Goal: Task Accomplishment & Management: Use online tool/utility

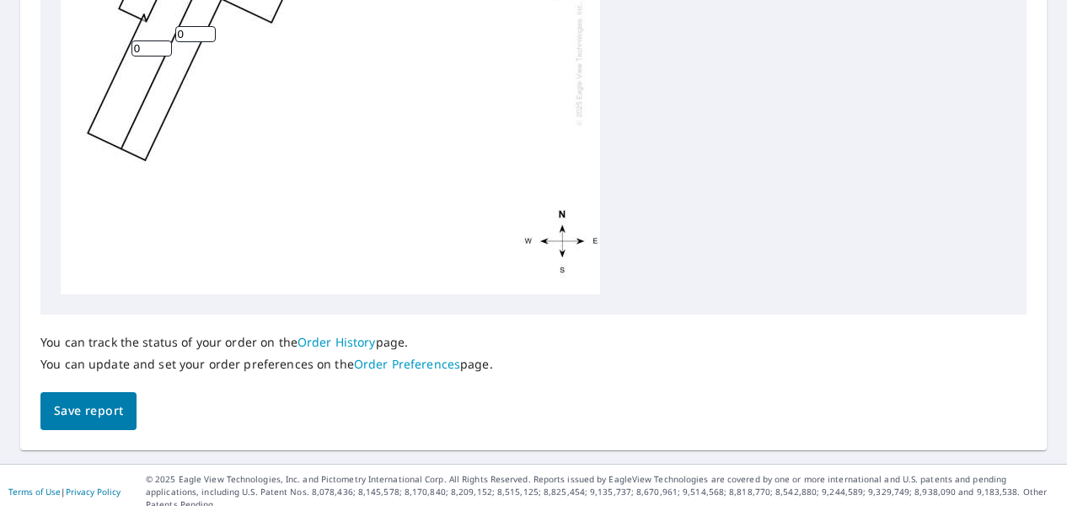
scroll to position [322, 0]
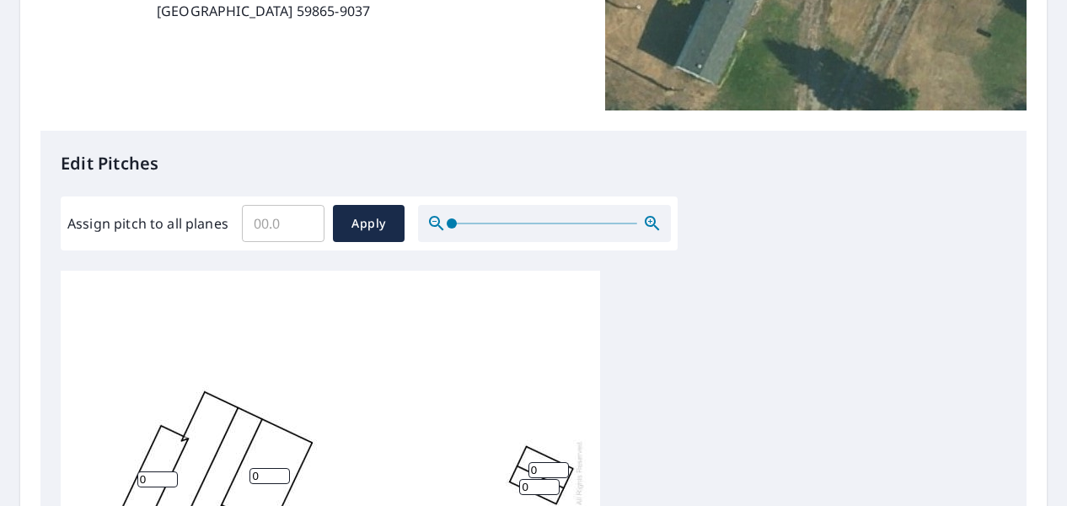
click at [281, 233] on input "Assign pitch to all planes" at bounding box center [283, 223] width 83 height 47
type input "4"
click at [334, 142] on div "Edit Pitches Assign pitch to all planes 4 ​ Apply 0 0 0 0 0 0" at bounding box center [533, 475] width 986 height 689
click at [358, 215] on span "Apply" at bounding box center [368, 223] width 45 height 21
type input "4"
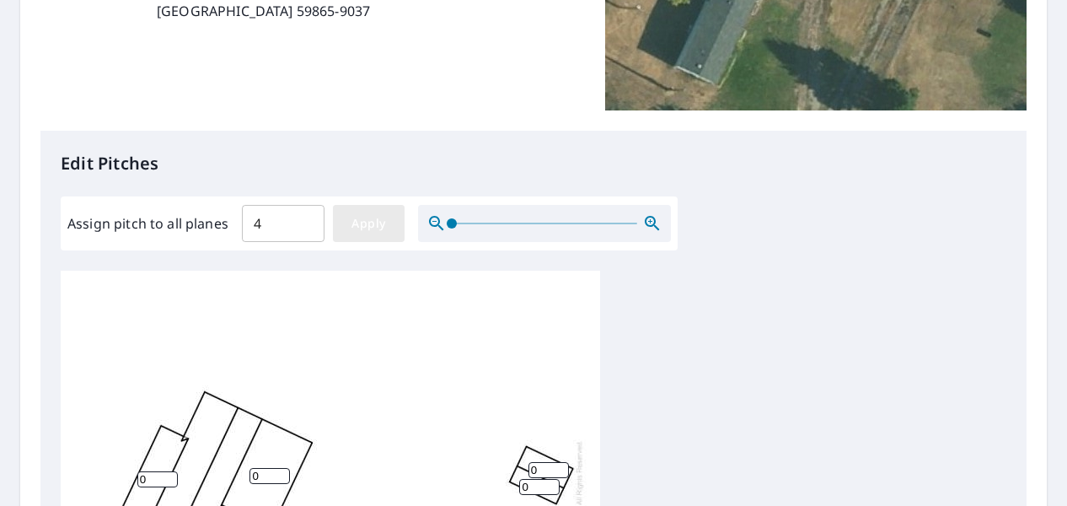
type input "4"
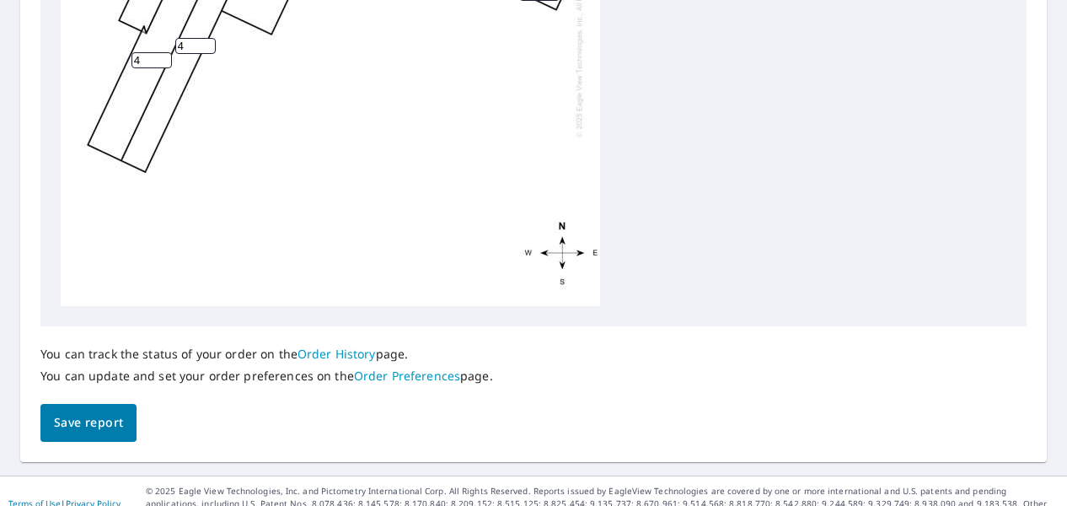
scroll to position [827, 0]
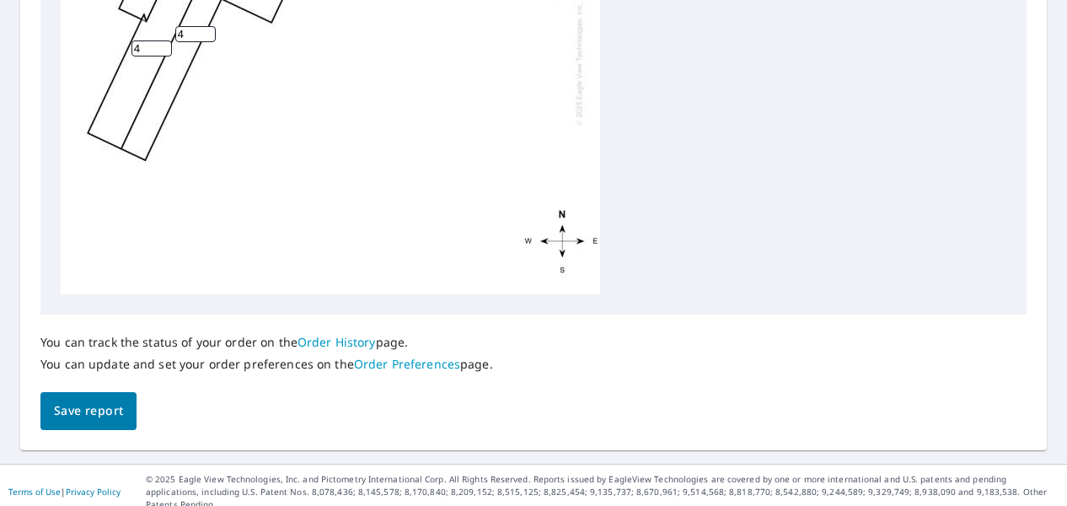
click at [106, 407] on span "Save report" at bounding box center [88, 410] width 69 height 21
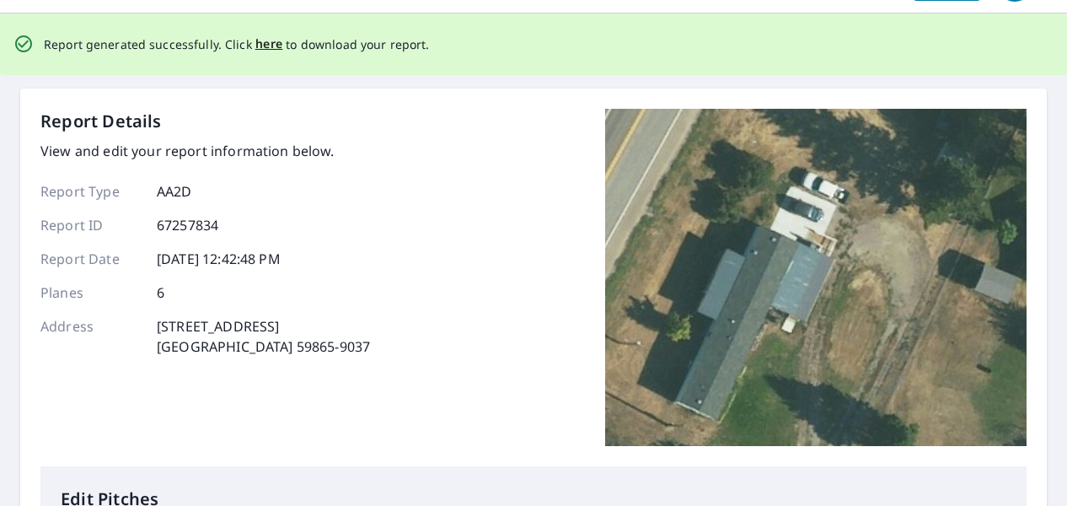
scroll to position [0, 0]
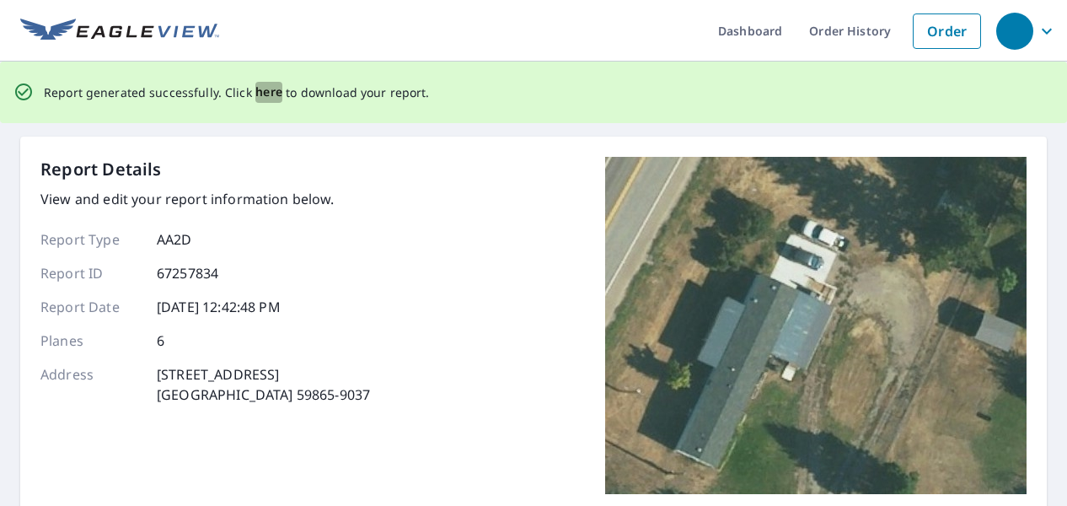
click at [258, 97] on span "here" at bounding box center [269, 92] width 28 height 21
